Goal: Task Accomplishment & Management: Use online tool/utility

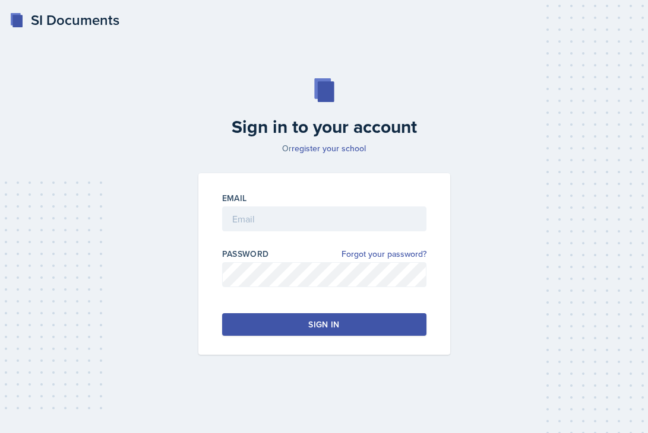
click at [329, 233] on div at bounding box center [324, 237] width 204 height 12
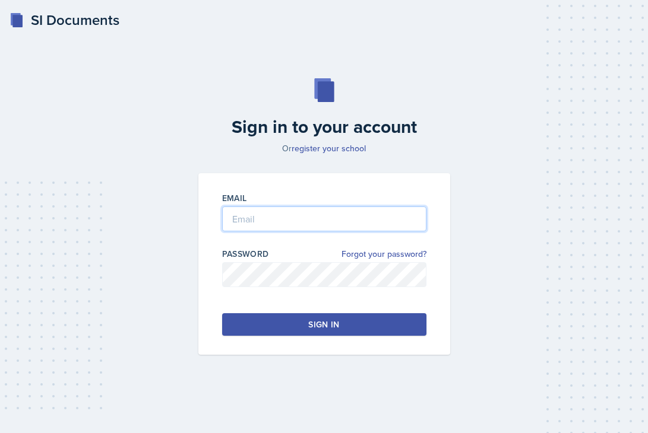
click at [330, 222] on input "email" at bounding box center [324, 219] width 204 height 25
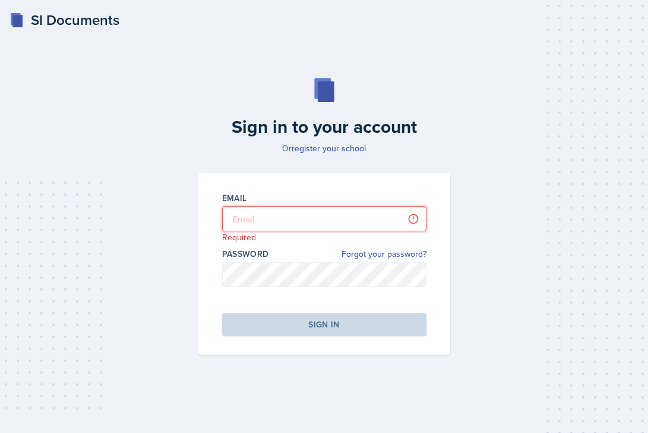
type input "[PERSON_NAME][EMAIL_ADDRESS][DOMAIN_NAME]"
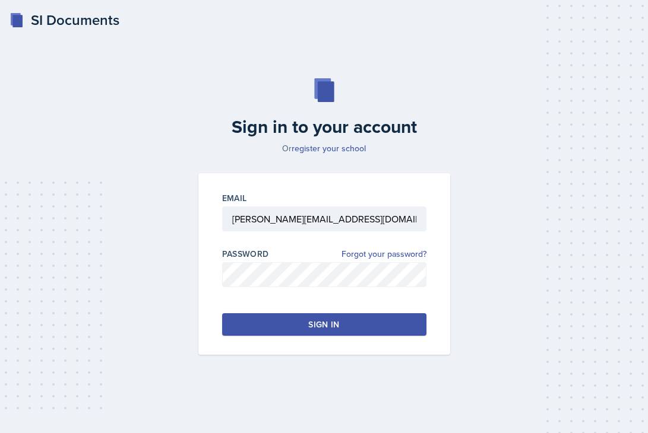
click at [322, 320] on div "Sign in" at bounding box center [323, 325] width 31 height 12
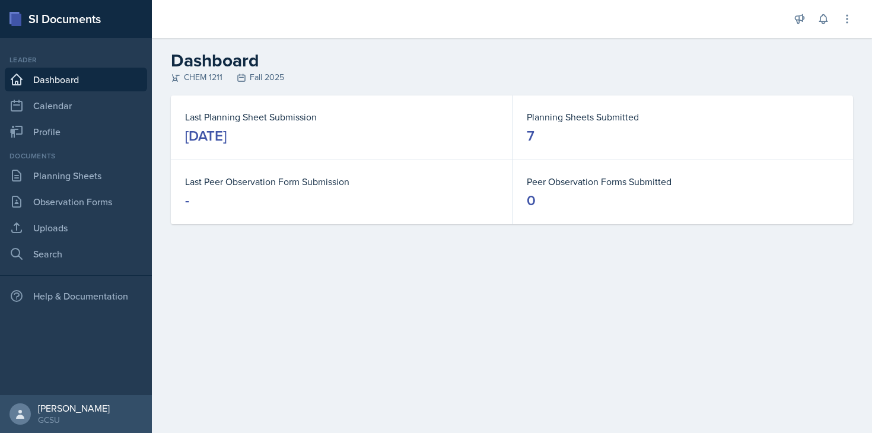
click at [39, 118] on div "Leader Dashboard Calendar Profile" at bounding box center [76, 99] width 142 height 89
click at [49, 106] on link "Calendar" at bounding box center [76, 106] width 142 height 24
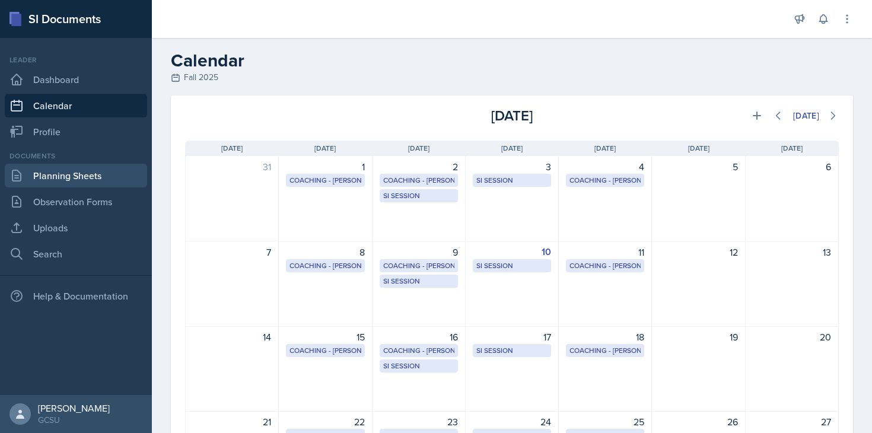
click at [71, 181] on link "Planning Sheets" at bounding box center [76, 176] width 142 height 24
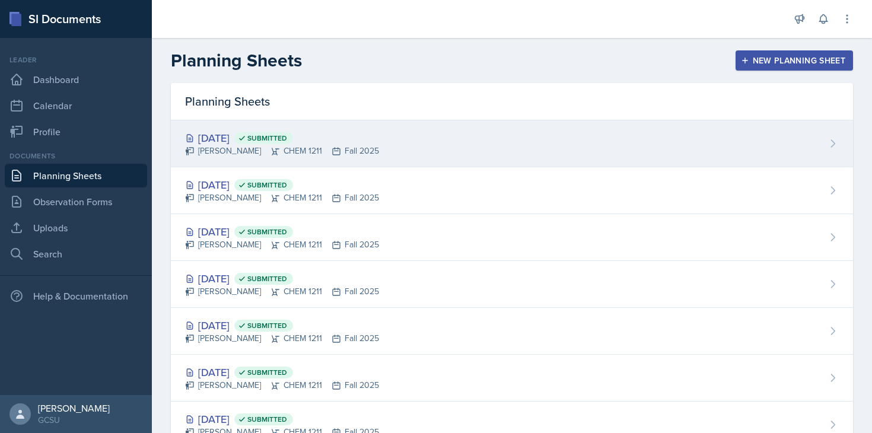
click at [622, 130] on div "[DATE] Submitted [PERSON_NAME] CHEM 1211 Fall 2025" at bounding box center [512, 143] width 683 height 47
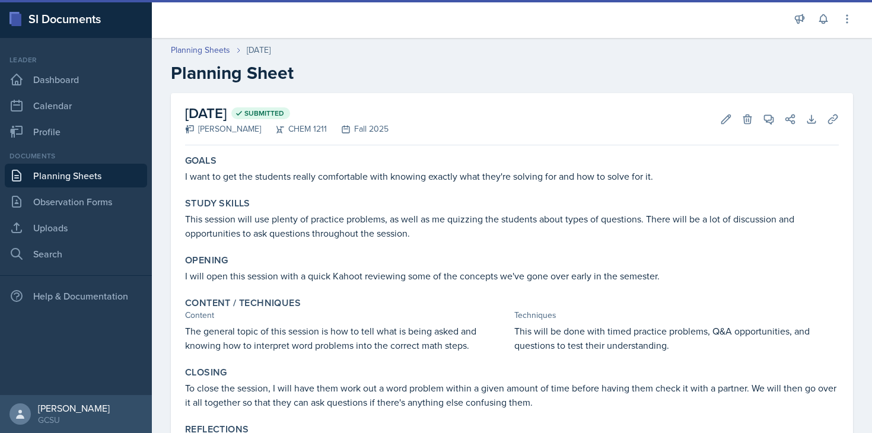
scroll to position [52, 0]
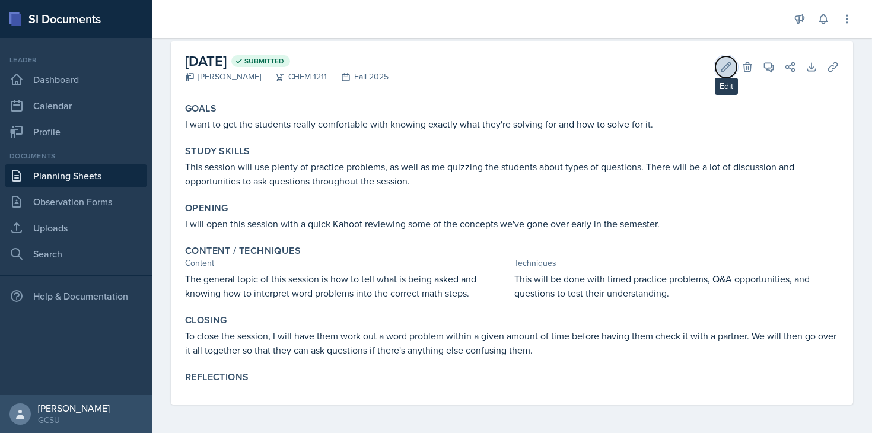
click at [647, 65] on icon at bounding box center [727, 67] width 12 height 12
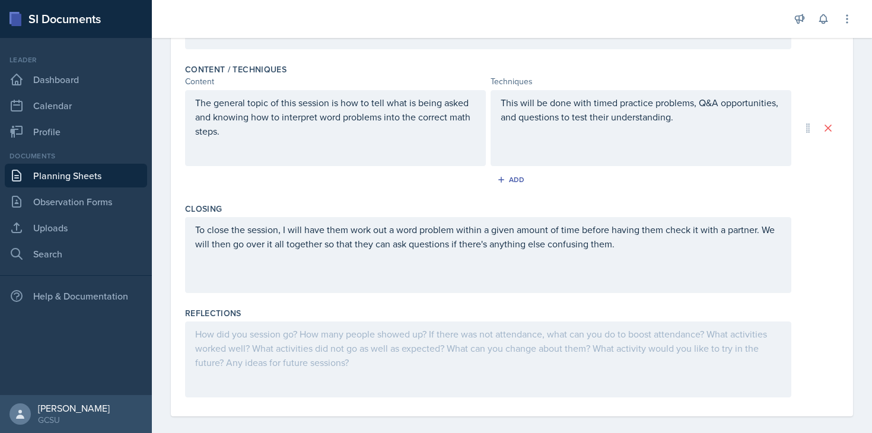
click at [412, 347] on div at bounding box center [488, 360] width 607 height 76
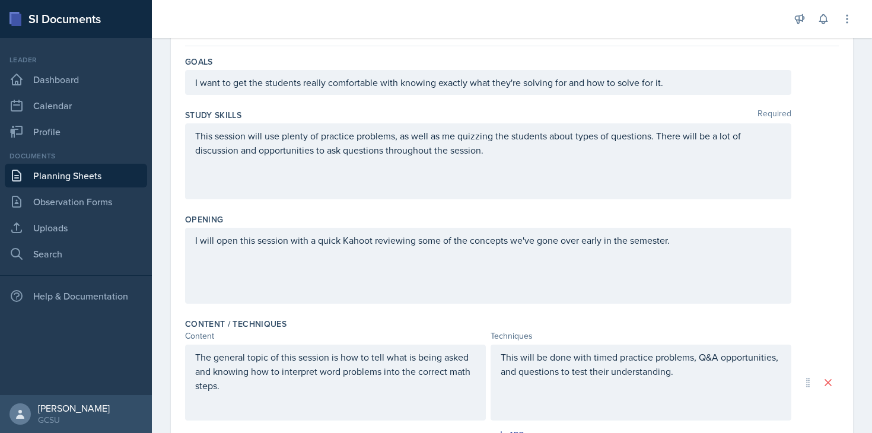
scroll to position [0, 0]
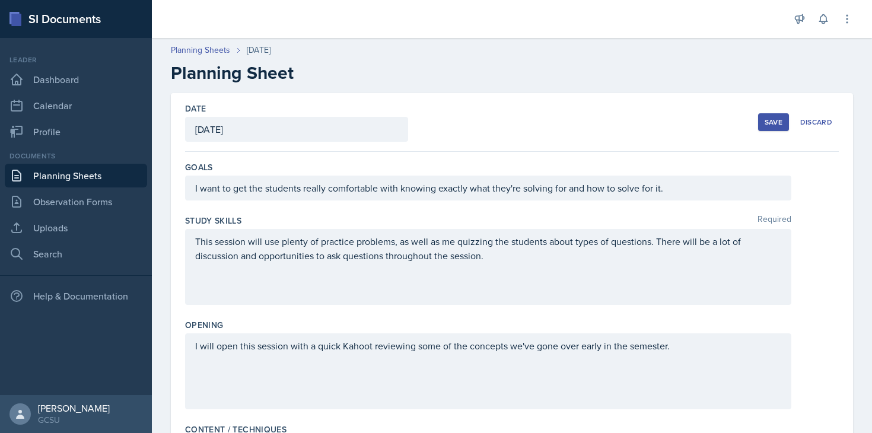
click at [647, 127] on button "Save" at bounding box center [774, 122] width 31 height 18
